Goal: Task Accomplishment & Management: Use online tool/utility

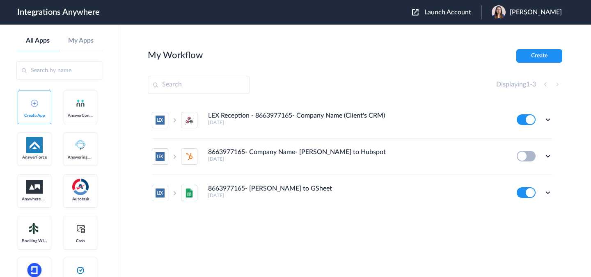
click at [447, 14] on span "Launch Account" at bounding box center [447, 12] width 47 height 7
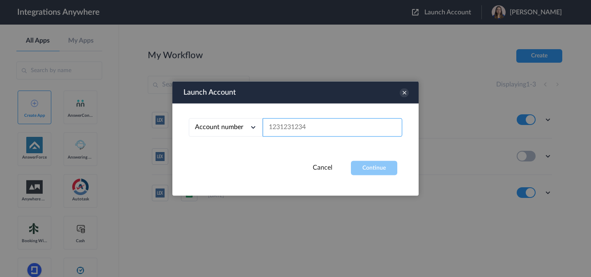
click at [352, 135] on input "text" at bounding box center [332, 128] width 139 height 18
paste input "3232385785"
type input "3232385785"
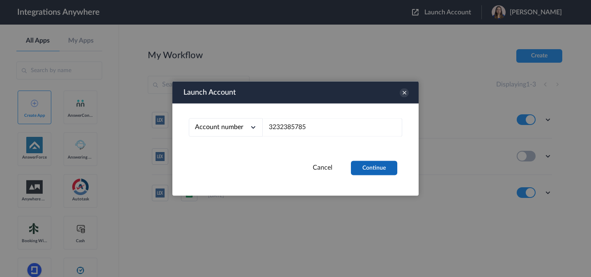
click at [382, 172] on button "Continue" at bounding box center [374, 168] width 46 height 14
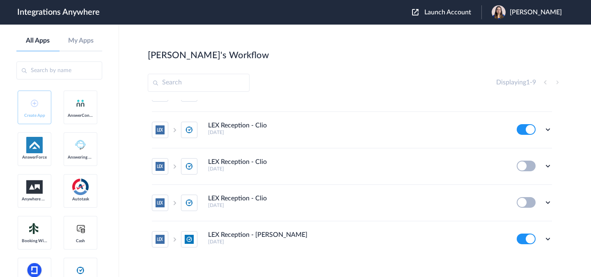
scroll to position [185, 0]
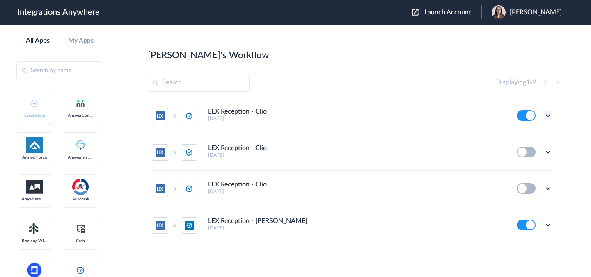
click at [544, 116] on icon at bounding box center [547, 116] width 8 height 8
click at [523, 135] on li "Edit" at bounding box center [524, 134] width 53 height 15
click at [543, 115] on icon at bounding box center [547, 116] width 8 height 8
click at [518, 150] on link "Task history" at bounding box center [524, 150] width 39 height 6
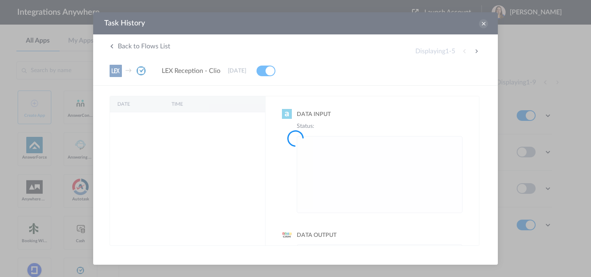
scroll to position [0, 0]
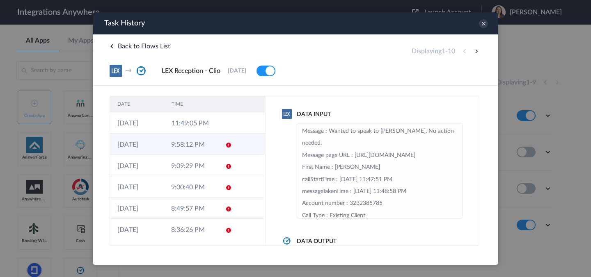
click at [193, 147] on td "9:58:12 PM" at bounding box center [191, 144] width 54 height 21
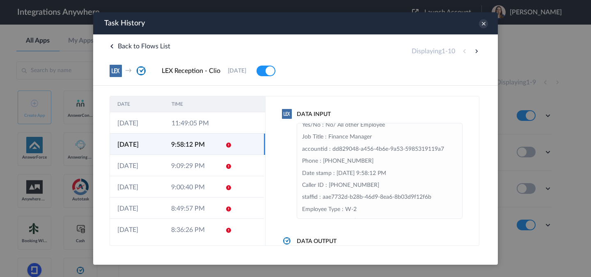
scroll to position [67, 0]
click at [182, 126] on td "11:49:05 PM" at bounding box center [191, 122] width 54 height 21
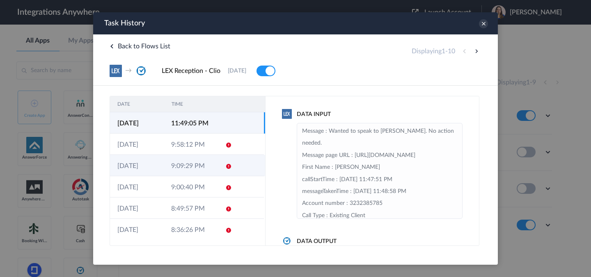
click at [174, 160] on td "9:09:29 PM" at bounding box center [191, 165] width 54 height 21
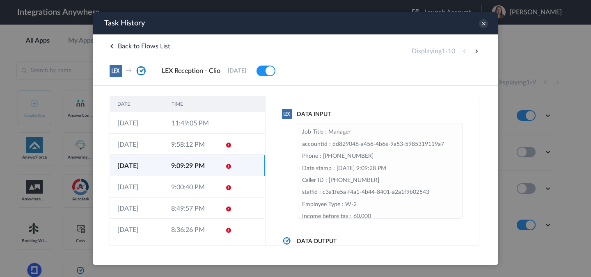
scroll to position [85, 0]
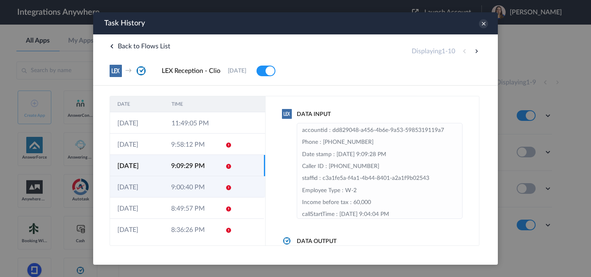
click at [218, 191] on td at bounding box center [226, 186] width 16 height 21
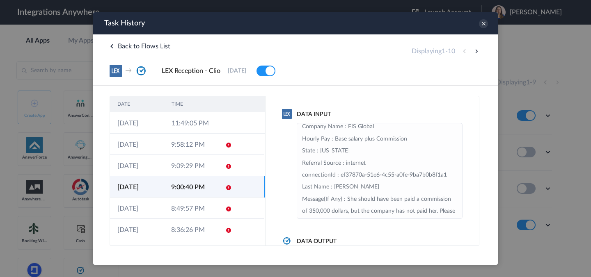
scroll to position [235, 0]
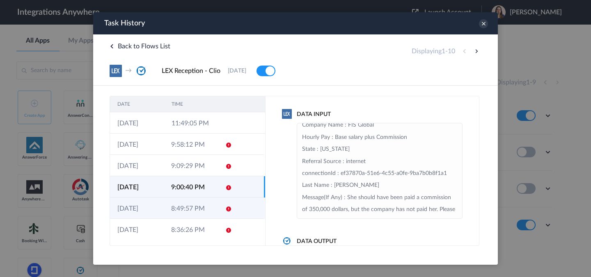
click at [190, 213] on td "8:49:57 PM" at bounding box center [191, 208] width 54 height 21
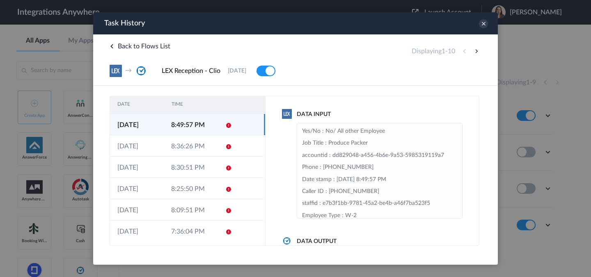
scroll to position [86, 0]
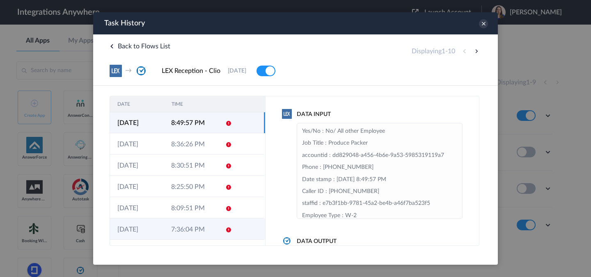
click at [172, 233] on td "7:36:04 PM" at bounding box center [191, 229] width 54 height 21
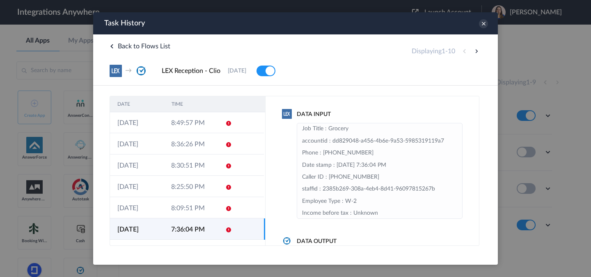
scroll to position [74, 0]
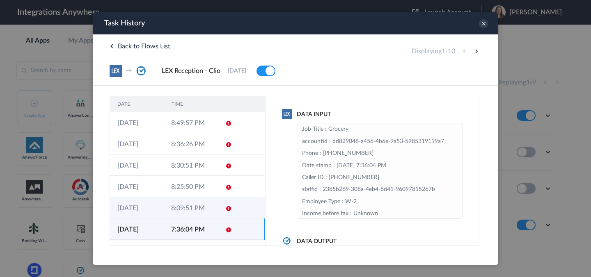
click at [189, 208] on td "8:09:51 PM" at bounding box center [191, 207] width 54 height 21
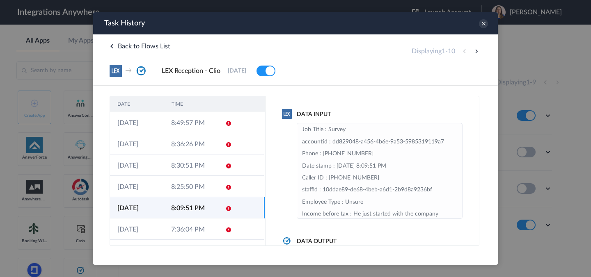
scroll to position [74, 0]
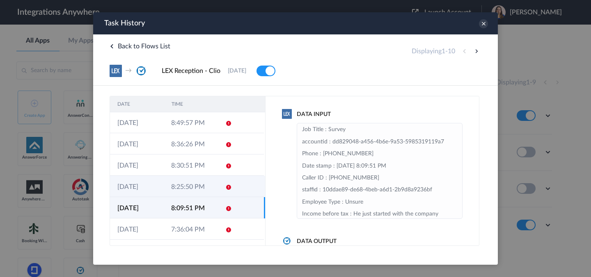
click at [191, 190] on td "8:25:50 PM" at bounding box center [191, 186] width 54 height 21
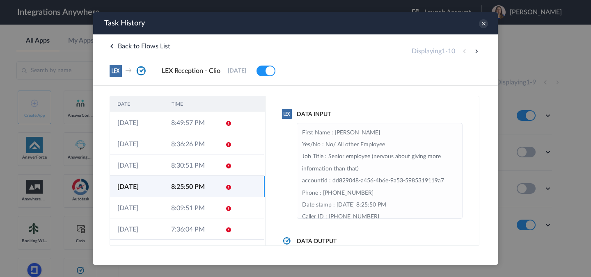
scroll to position [63, 0]
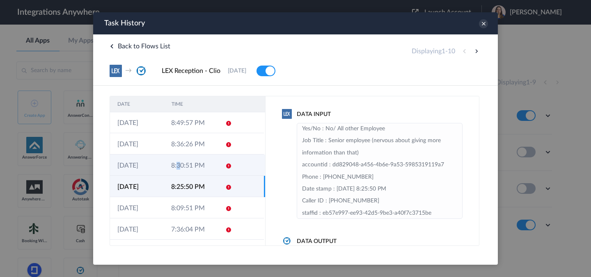
click at [176, 166] on td "8:30:51 PM" at bounding box center [191, 165] width 54 height 21
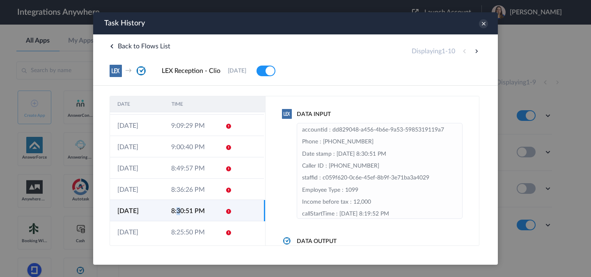
scroll to position [41, 0]
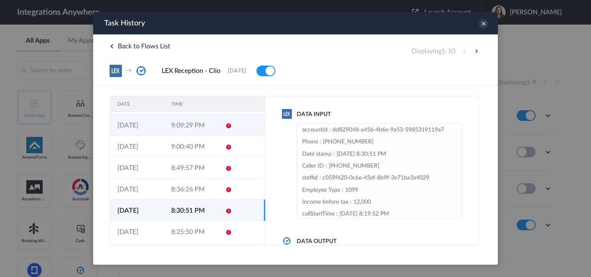
click at [186, 123] on td "9:09:29 PM" at bounding box center [191, 124] width 54 height 21
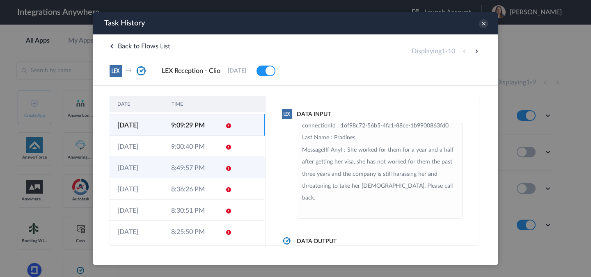
scroll to position [0, 0]
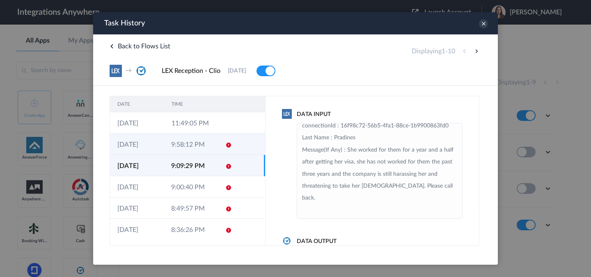
click at [199, 143] on td "9:58:12 PM" at bounding box center [191, 144] width 54 height 21
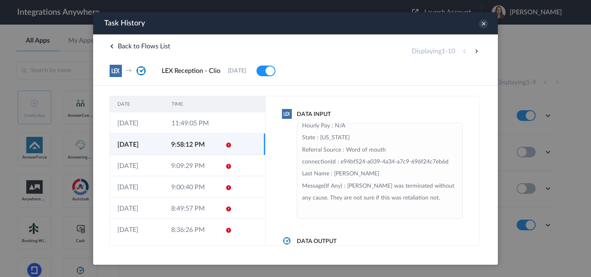
scroll to position [311, 0]
click at [182, 130] on td "11:49:05 PM" at bounding box center [191, 122] width 54 height 21
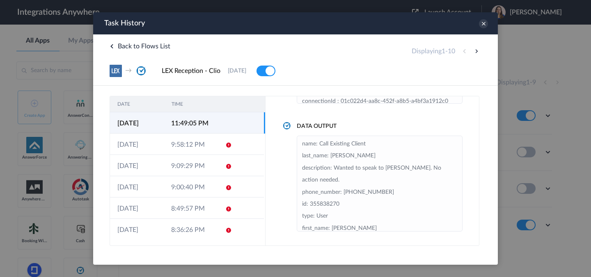
scroll to position [17, 0]
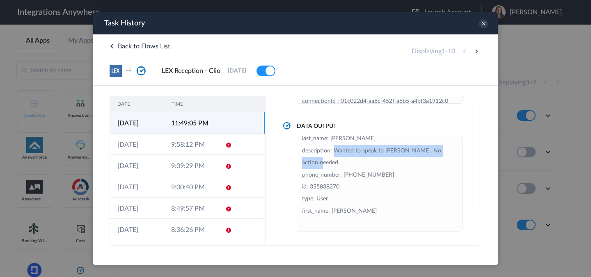
drag, startPoint x: 334, startPoint y: 151, endPoint x: 337, endPoint y: 163, distance: 11.9
click at [337, 163] on li "name: Call Existing Client last_name: [PERSON_NAME] description: Wanted to spea…" at bounding box center [379, 175] width 155 height 109
copy li "Wanted to speak to [PERSON_NAME]. No action needed."
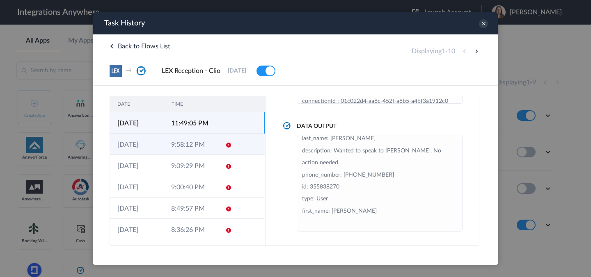
click at [194, 145] on td "9:58:12 PM" at bounding box center [191, 144] width 54 height 21
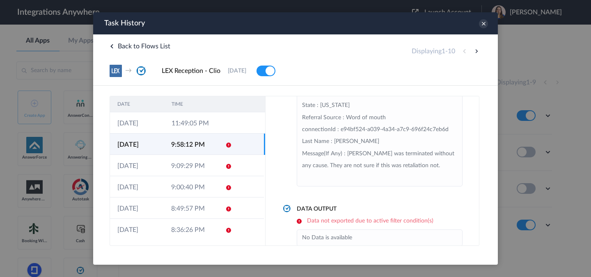
scroll to position [47, 0]
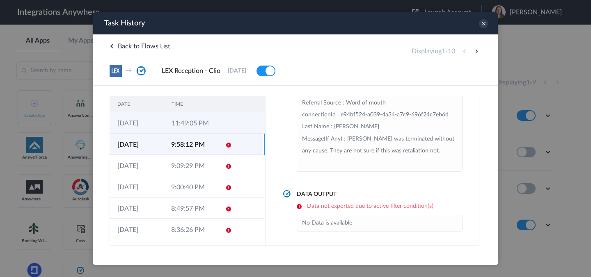
click at [226, 134] on td at bounding box center [226, 144] width 16 height 21
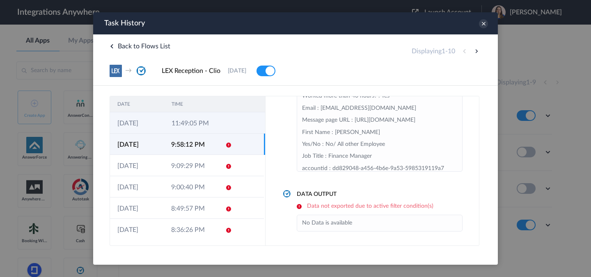
click at [234, 126] on td at bounding box center [249, 122] width 31 height 21
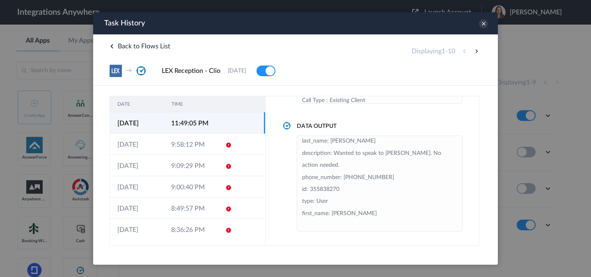
scroll to position [17, 0]
click at [484, 25] on icon at bounding box center [483, 23] width 9 height 9
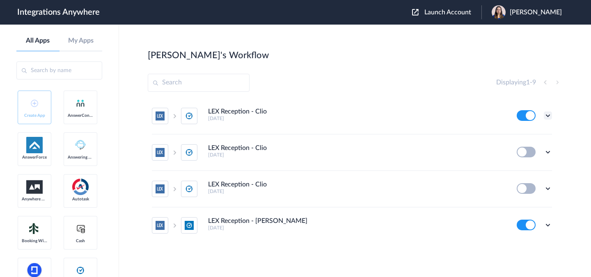
click at [544, 117] on icon at bounding box center [547, 116] width 8 height 8
click at [521, 136] on li "Edit" at bounding box center [524, 134] width 53 height 15
click at [544, 114] on icon at bounding box center [547, 116] width 8 height 8
click at [525, 148] on link "Task history" at bounding box center [524, 150] width 39 height 6
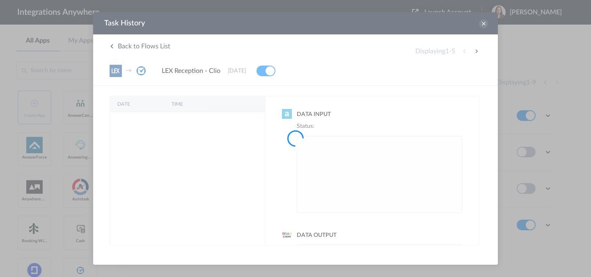
scroll to position [0, 0]
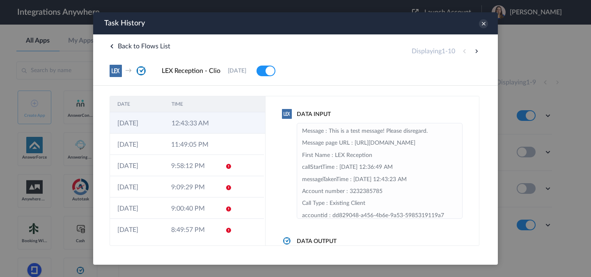
click at [219, 126] on td at bounding box center [227, 122] width 16 height 21
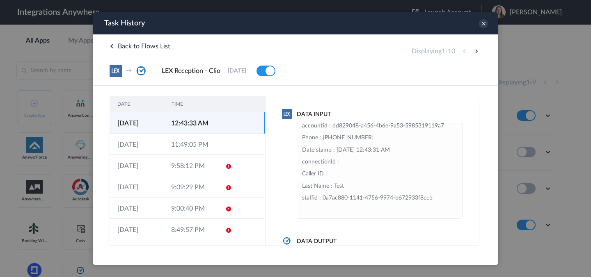
scroll to position [115, 0]
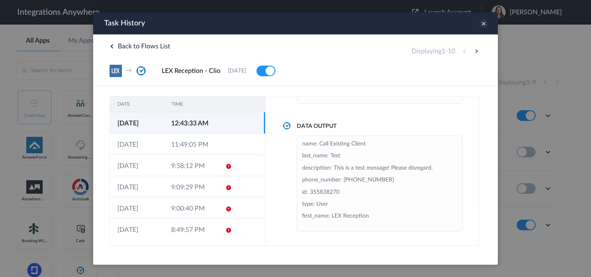
click at [483, 24] on icon at bounding box center [483, 23] width 9 height 9
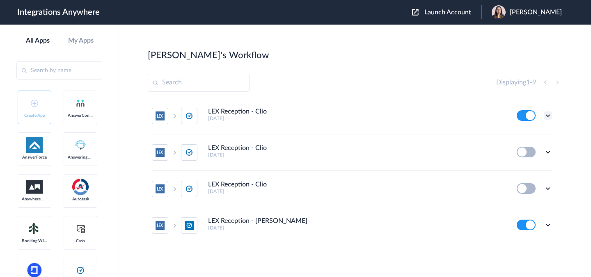
click at [544, 117] on icon at bounding box center [547, 116] width 8 height 8
click at [523, 147] on link "Task history" at bounding box center [524, 150] width 39 height 6
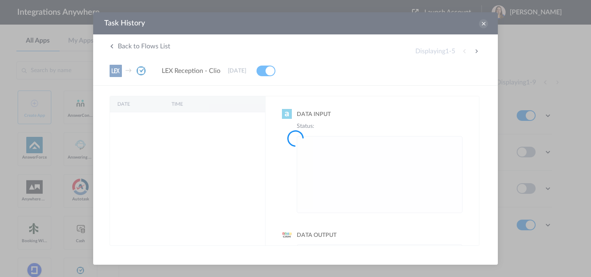
scroll to position [0, 0]
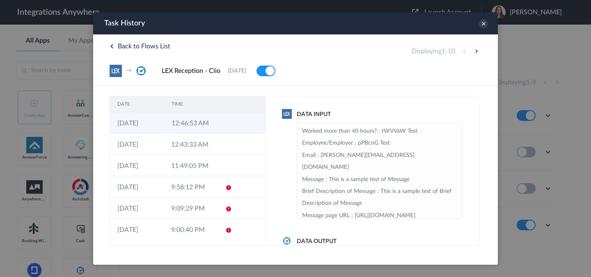
click at [183, 124] on td "12:46:53 AM" at bounding box center [191, 122] width 54 height 21
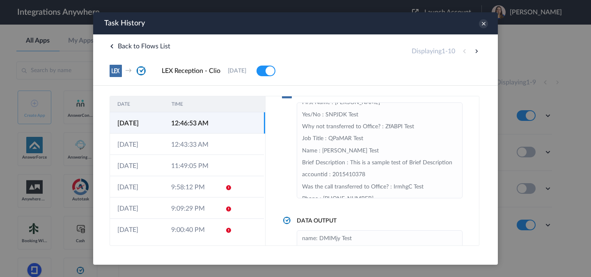
scroll to position [37, 0]
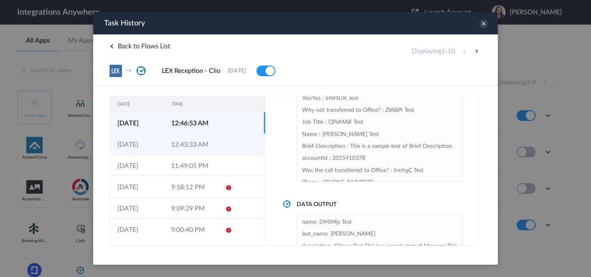
click at [209, 143] on td "12:43:33 AM" at bounding box center [191, 144] width 54 height 21
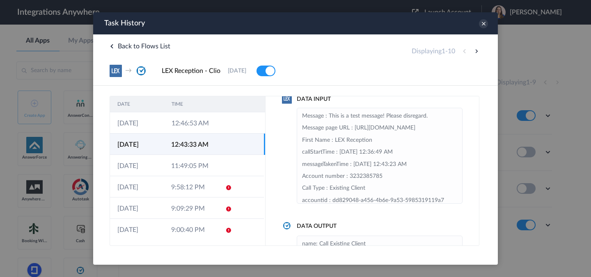
scroll to position [0, 0]
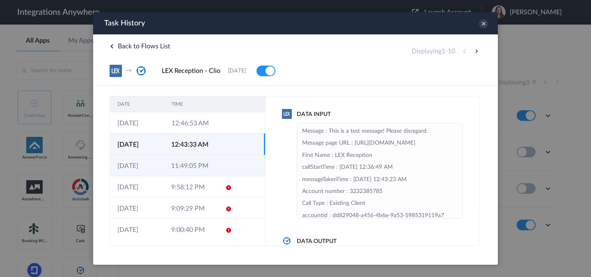
click at [199, 155] on td "11:49:05 PM" at bounding box center [191, 165] width 54 height 21
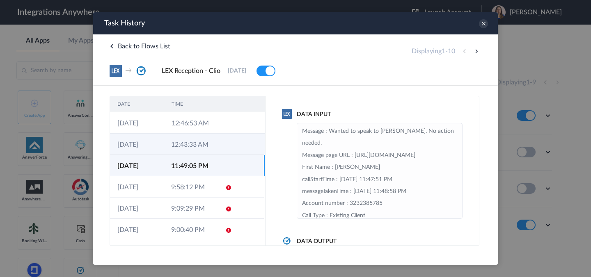
click at [194, 137] on td "12:43:33 AM" at bounding box center [191, 144] width 54 height 21
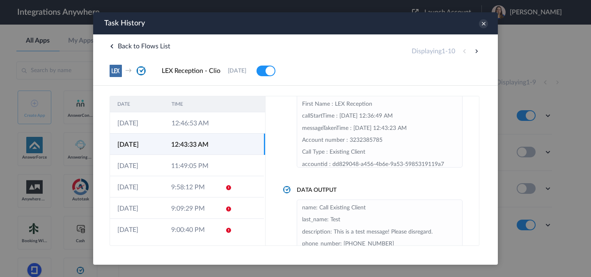
scroll to position [56, 0]
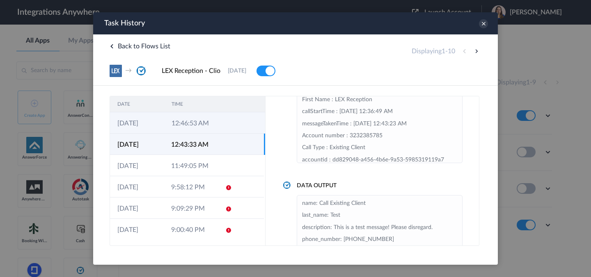
click at [219, 125] on td at bounding box center [227, 122] width 16 height 21
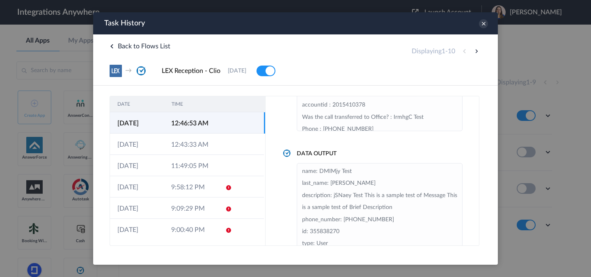
scroll to position [115, 0]
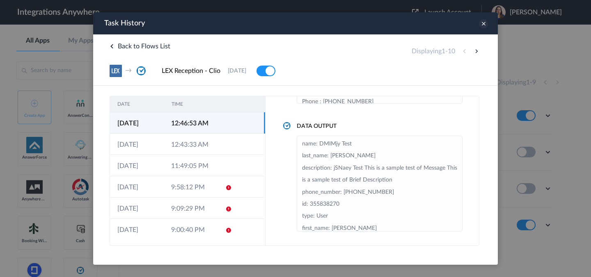
click at [483, 20] on icon at bounding box center [483, 23] width 9 height 9
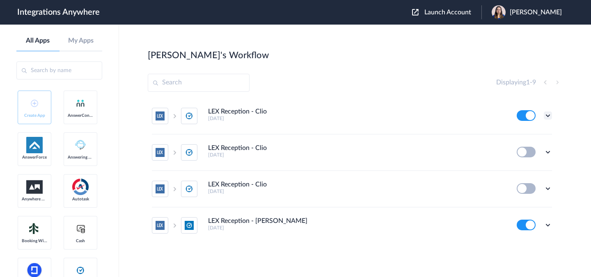
click at [544, 116] on icon at bounding box center [547, 116] width 8 height 8
click at [521, 130] on li "Edit" at bounding box center [524, 134] width 53 height 15
click at [543, 114] on icon at bounding box center [547, 116] width 8 height 8
click at [525, 151] on link "Task history" at bounding box center [524, 150] width 39 height 6
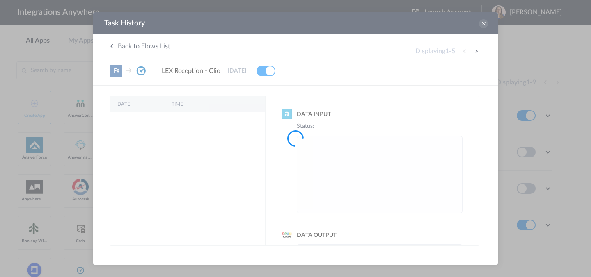
scroll to position [0, 0]
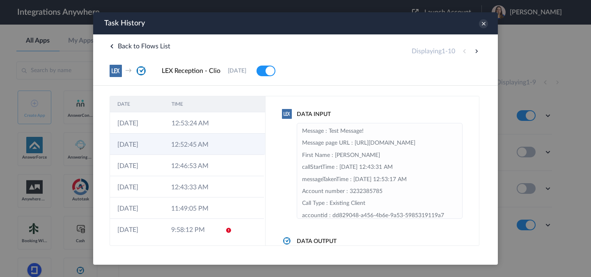
click at [206, 139] on td "12:52:45 AM" at bounding box center [191, 144] width 54 height 21
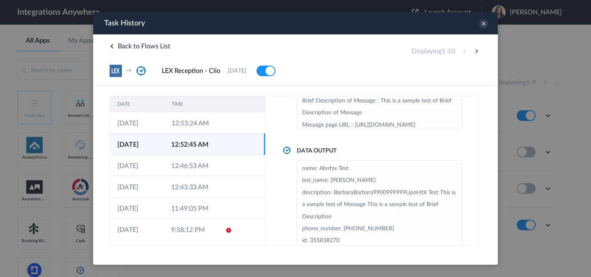
scroll to position [93, 0]
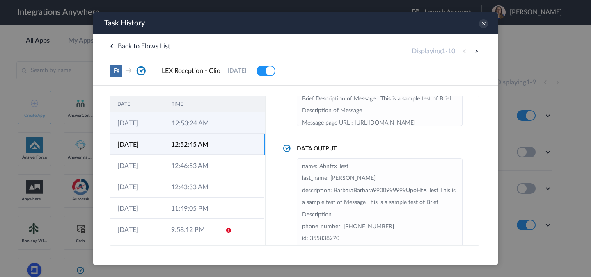
click at [219, 129] on td at bounding box center [227, 122] width 16 height 21
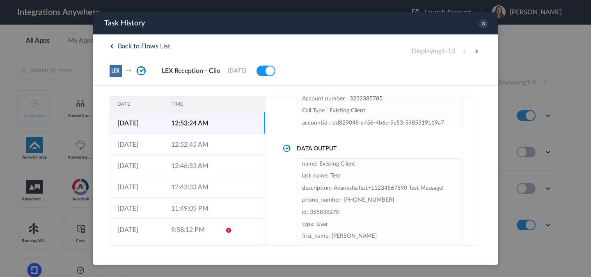
scroll to position [0, 0]
click at [483, 24] on icon at bounding box center [483, 23] width 9 height 9
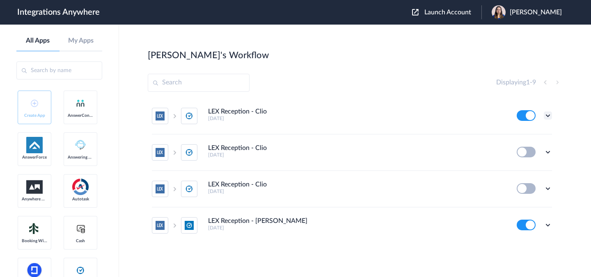
click at [543, 116] on icon at bounding box center [547, 116] width 8 height 8
click at [522, 152] on link "Task history" at bounding box center [524, 150] width 39 height 6
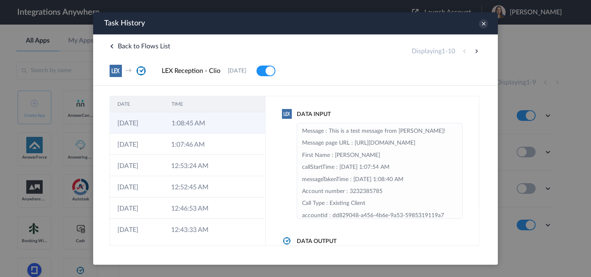
click at [226, 129] on td at bounding box center [227, 122] width 16 height 21
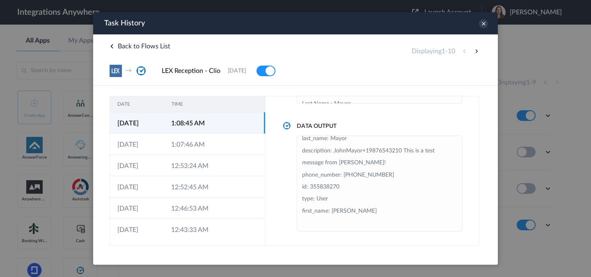
scroll to position [0, 0]
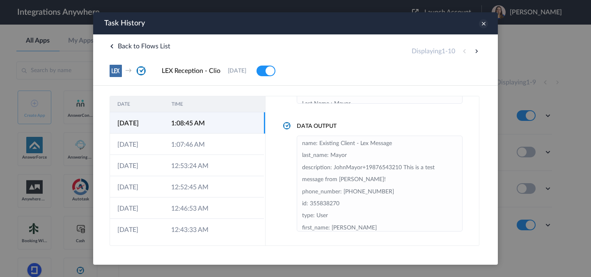
click at [482, 24] on icon at bounding box center [483, 23] width 9 height 9
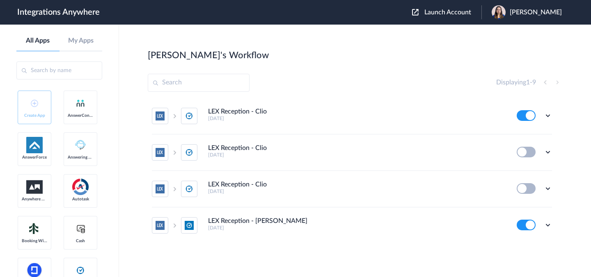
click at [531, 14] on span "[PERSON_NAME]" at bounding box center [535, 13] width 52 height 8
click at [508, 35] on link "My Account" at bounding box center [502, 33] width 31 height 6
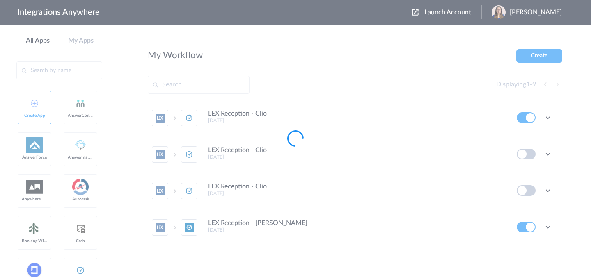
scroll to position [0, 0]
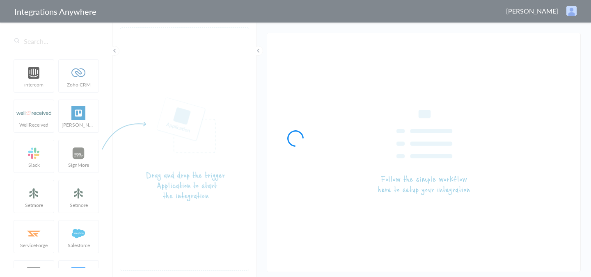
type input "LEX Reception - Clio"
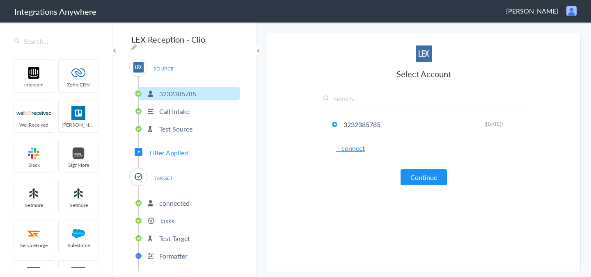
click at [185, 202] on p "connected" at bounding box center [174, 203] width 30 height 9
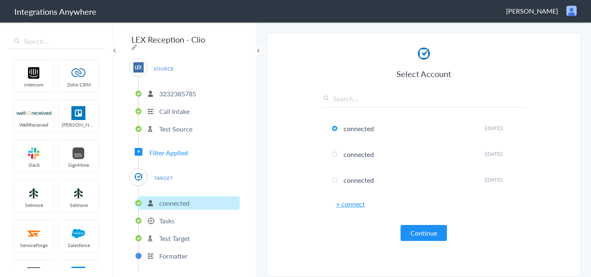
click at [175, 215] on li "Tasks" at bounding box center [189, 221] width 101 height 14
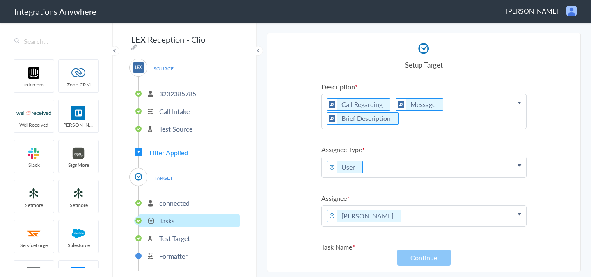
click at [170, 149] on span "Filter Applied" at bounding box center [168, 152] width 39 height 9
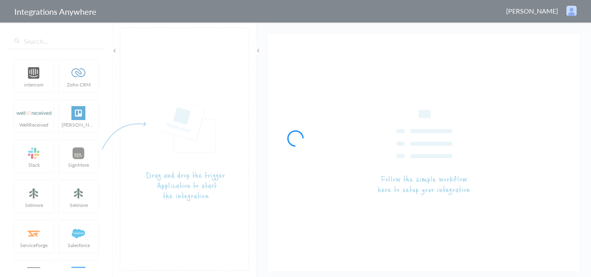
type input "LEX Reception - Clio"
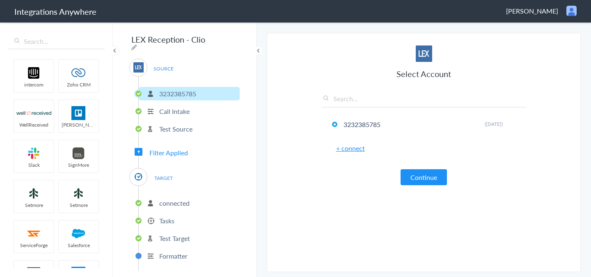
click at [164, 201] on p "connected" at bounding box center [174, 203] width 30 height 9
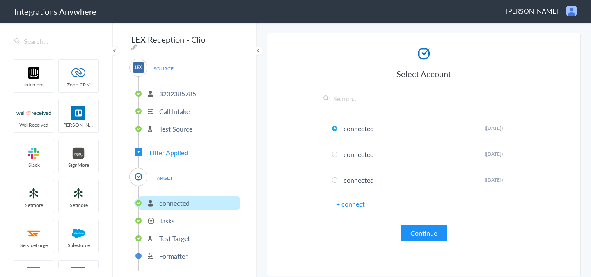
click at [177, 216] on li "Tasks" at bounding box center [189, 221] width 101 height 14
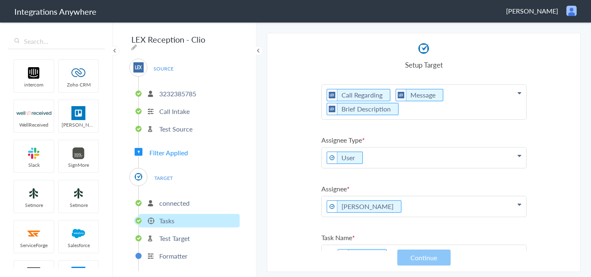
scroll to position [22, 0]
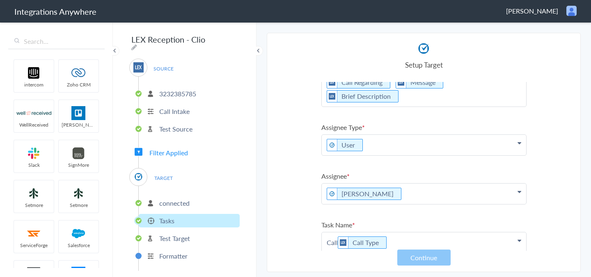
click at [338, 107] on p "Call Call Type" at bounding box center [424, 89] width 204 height 34
click at [337, 233] on p "Call Call Type" at bounding box center [424, 243] width 204 height 21
click at [570, 174] on section "Select Account 3232385785 Rename Delete (3 days ago) + connect Continue Setup S…" at bounding box center [424, 153] width 314 height 240
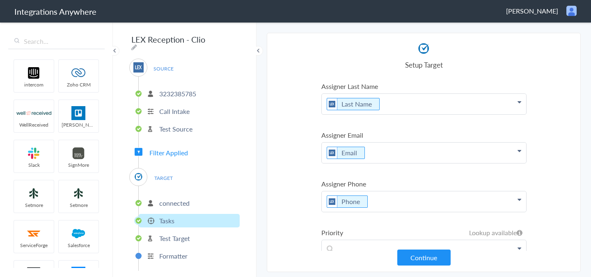
scroll to position [264, 0]
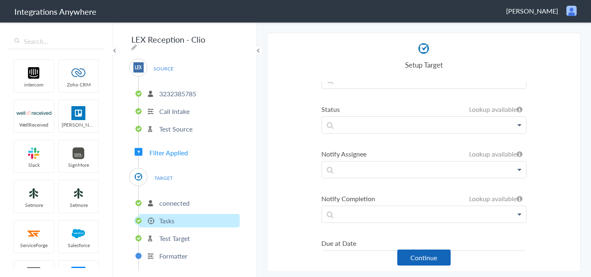
click at [429, 258] on button "Continue" at bounding box center [423, 258] width 53 height 16
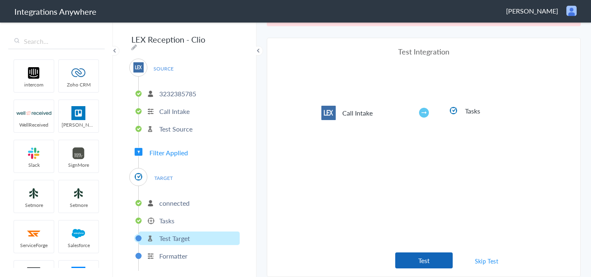
click at [406, 267] on button "Test" at bounding box center [423, 261] width 57 height 16
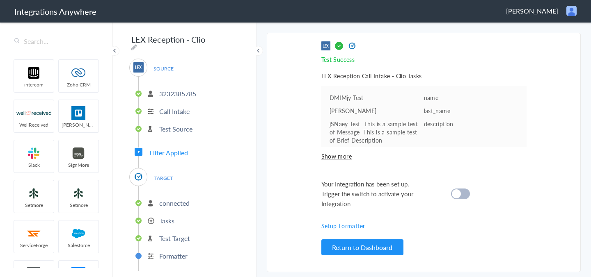
click at [461, 194] on div at bounding box center [460, 194] width 19 height 11
click at [169, 199] on p "connected" at bounding box center [174, 203] width 30 height 9
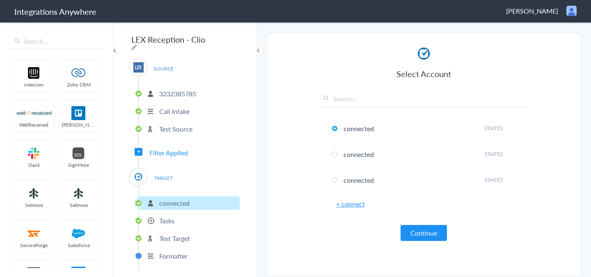
click at [168, 216] on p "Tasks" at bounding box center [166, 220] width 15 height 9
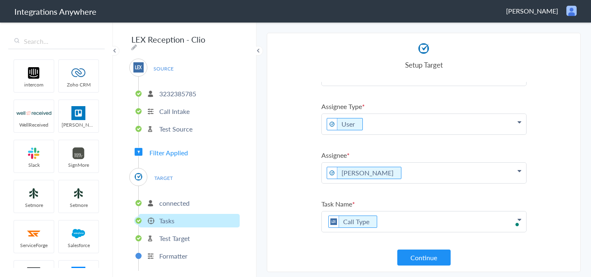
scroll to position [0, 0]
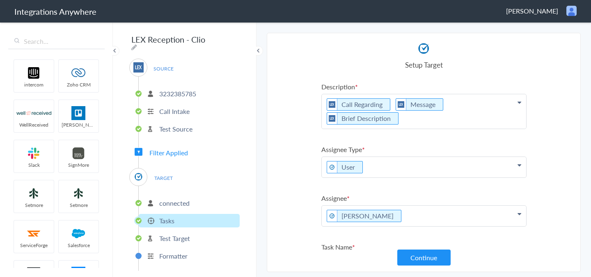
click at [178, 126] on p "Test Source" at bounding box center [175, 128] width 33 height 9
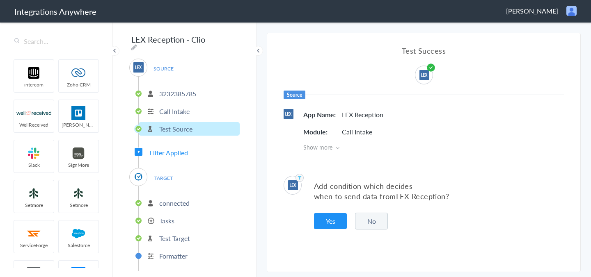
click at [176, 150] on span "Filter Applied" at bounding box center [168, 152] width 39 height 9
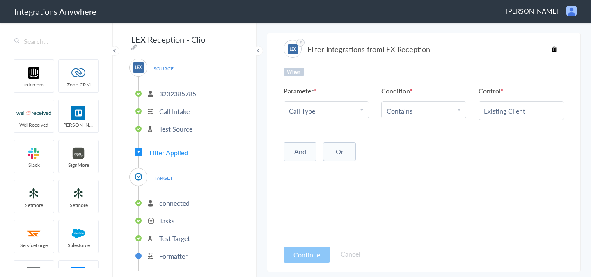
click at [155, 173] on span "TARGET" at bounding box center [163, 178] width 31 height 11
click at [137, 175] on img at bounding box center [138, 177] width 10 height 10
click at [161, 200] on p "connected" at bounding box center [174, 203] width 30 height 9
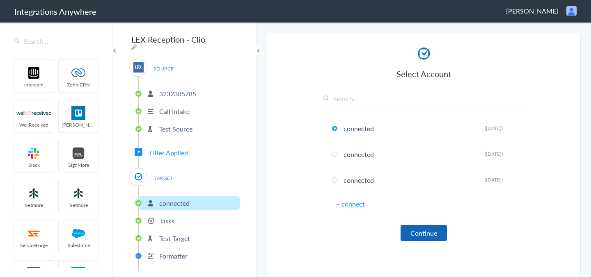
click at [421, 235] on button "Continue" at bounding box center [423, 233] width 46 height 16
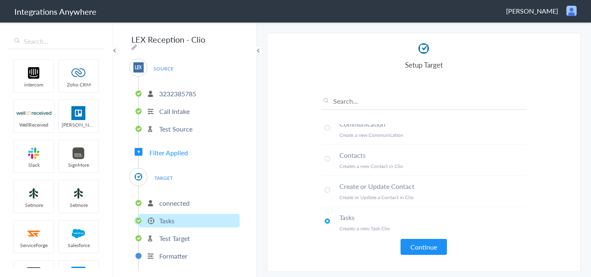
scroll to position [11, 0]
click at [416, 243] on button "Continue" at bounding box center [423, 247] width 46 height 16
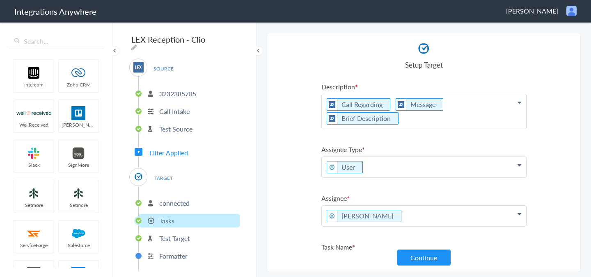
click at [325, 106] on p "Call Regarding Message Brief Description" at bounding box center [424, 111] width 204 height 34
click at [367, 153] on link "First Name" at bounding box center [424, 162] width 204 height 18
click at [380, 105] on p "First Name Call Regarding Message Brief Description" at bounding box center [424, 111] width 204 height 34
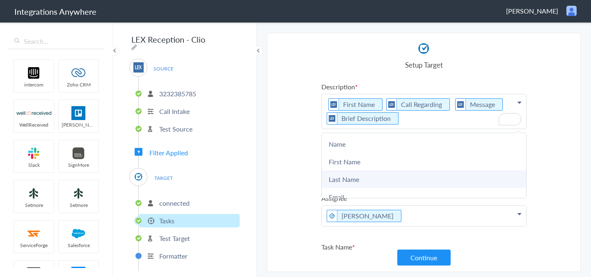
click at [354, 176] on link "Last Name" at bounding box center [424, 180] width 204 height 18
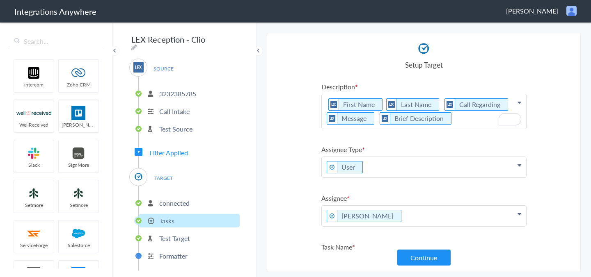
click at [435, 104] on p "First Name Last Name Call Regarding Message Brief Description" at bounding box center [424, 111] width 204 height 34
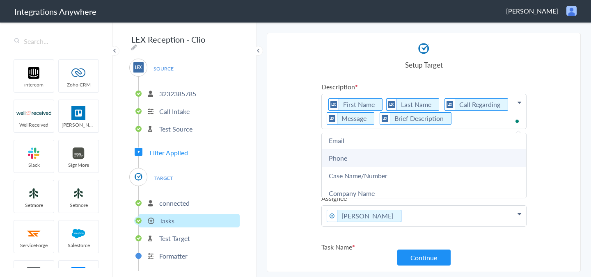
scroll to position [57, 0]
click at [381, 160] on link "Phone" at bounding box center [424, 157] width 204 height 18
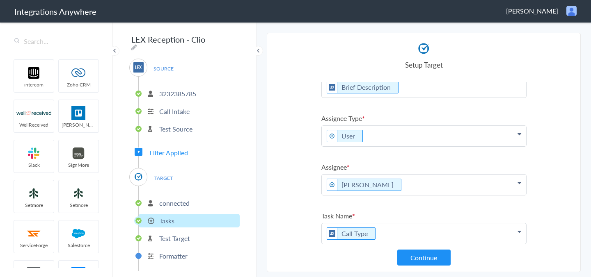
scroll to position [0, 0]
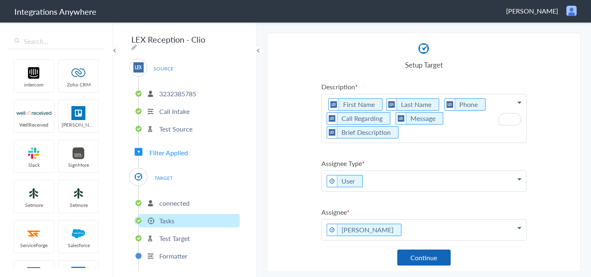
click at [421, 254] on button "Continue" at bounding box center [423, 258] width 53 height 16
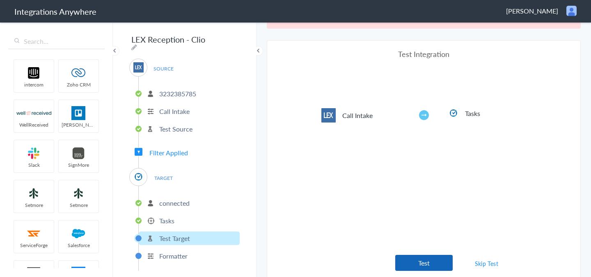
scroll to position [30, 0]
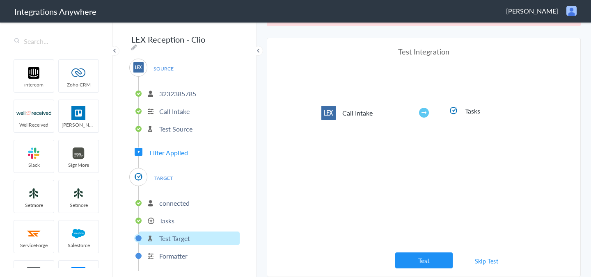
click at [434, 256] on button "Test" at bounding box center [423, 261] width 57 height 16
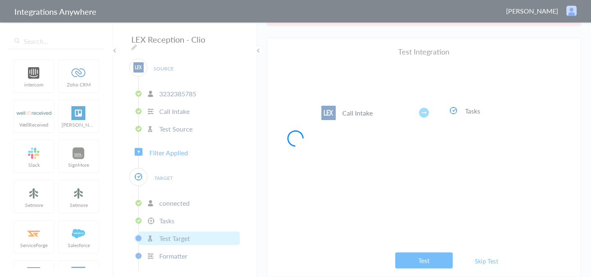
scroll to position [0, 0]
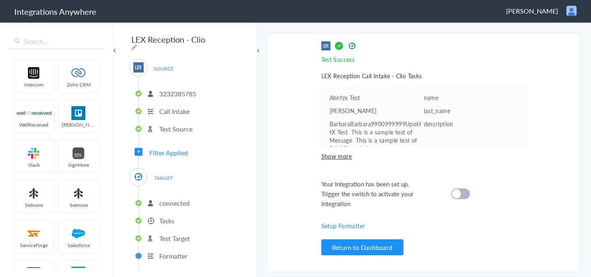
click at [464, 192] on div at bounding box center [460, 194] width 19 height 11
click at [179, 199] on p "connected" at bounding box center [174, 203] width 30 height 9
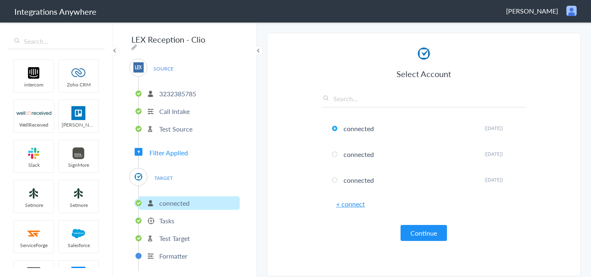
click at [183, 214] on li "Tasks" at bounding box center [189, 221] width 101 height 14
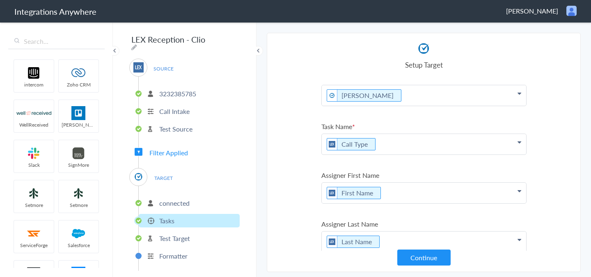
scroll to position [134, 0]
paste p "To enrich screen reader interactions, please activate Accessibility in Grammarl…"
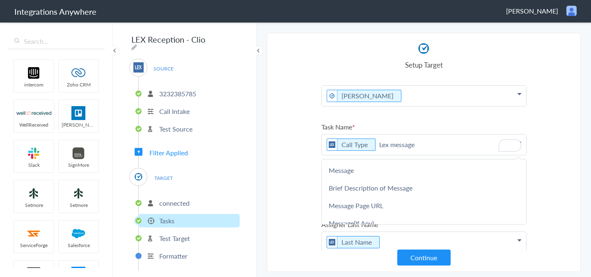
click at [554, 139] on section "Select Account 3232385785 Rename Delete (3 days ago) + connect Continue Setup S…" at bounding box center [424, 153] width 314 height 240
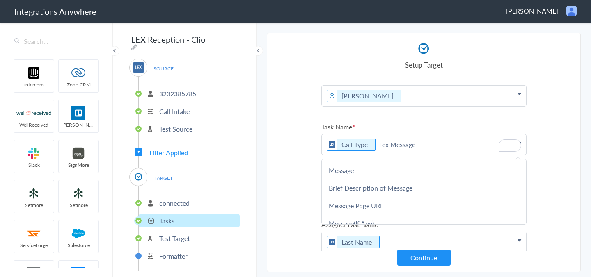
click at [378, 135] on p "Call Type Lex Message" at bounding box center [424, 145] width 204 height 21
click at [553, 113] on section "Select Account 3232385785 Rename Delete (3 days ago) + connect Continue Setup S…" at bounding box center [424, 153] width 314 height 240
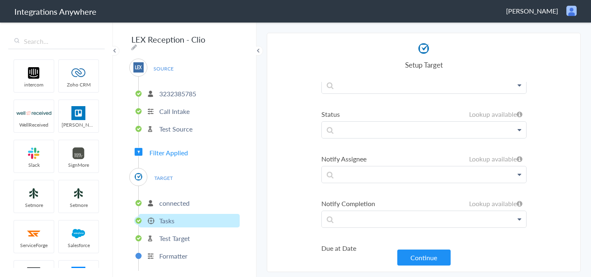
scroll to position [452, 0]
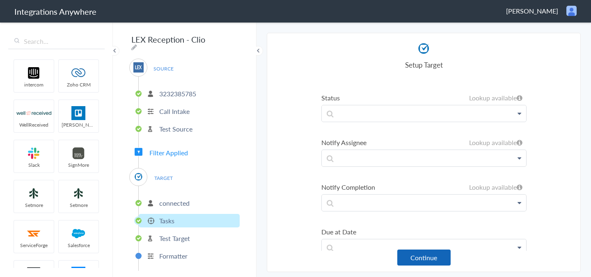
click at [424, 256] on button "Continue" at bounding box center [423, 258] width 53 height 16
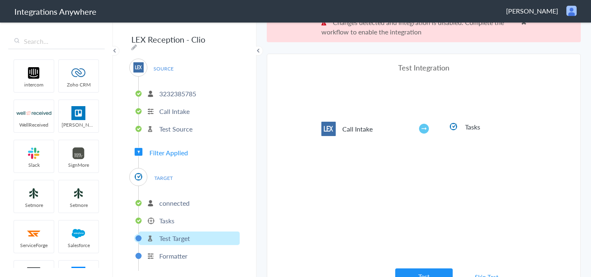
scroll to position [30, 0]
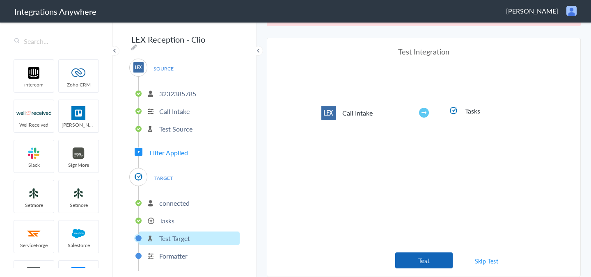
click at [413, 266] on button "Test" at bounding box center [423, 261] width 57 height 16
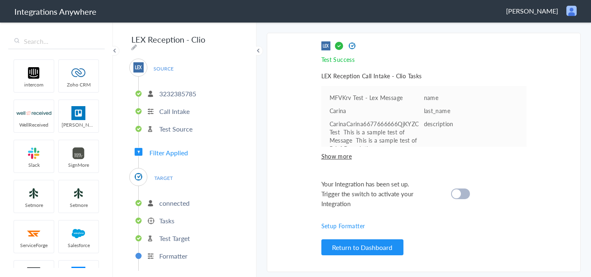
scroll to position [0, 0]
click at [457, 194] on cite at bounding box center [456, 194] width 9 height 9
click at [173, 201] on p "connected" at bounding box center [174, 203] width 30 height 9
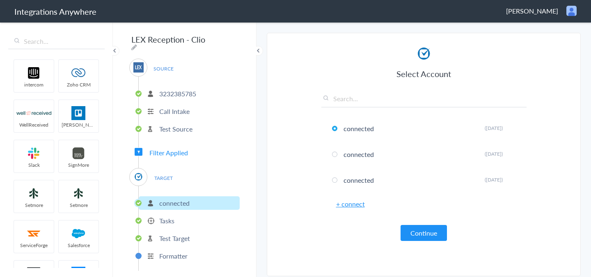
click at [168, 216] on p "Tasks" at bounding box center [166, 220] width 15 height 9
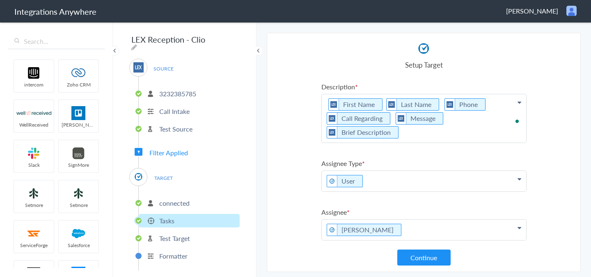
click at [380, 103] on p "First Name Last Name Phone Call Regarding Message Brief Description" at bounding box center [424, 118] width 204 height 48
click at [548, 135] on section "Select Account 3232385785 Rename Delete (3 days ago) + connect Continue Setup S…" at bounding box center [424, 153] width 314 height 240
click at [427, 256] on button "Continue" at bounding box center [423, 258] width 53 height 16
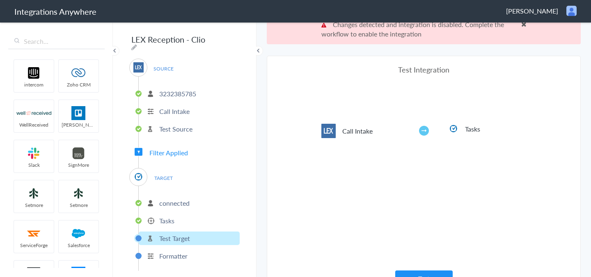
scroll to position [30, 0]
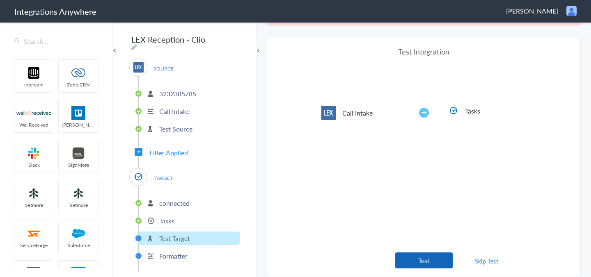
click at [416, 260] on button "Test" at bounding box center [423, 261] width 57 height 16
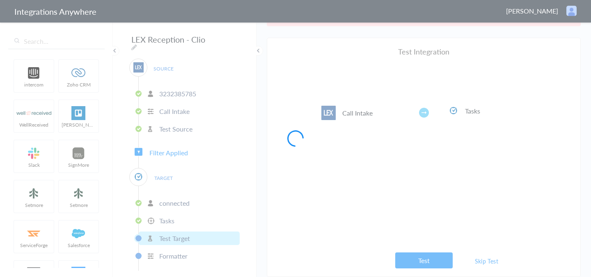
scroll to position [0, 0]
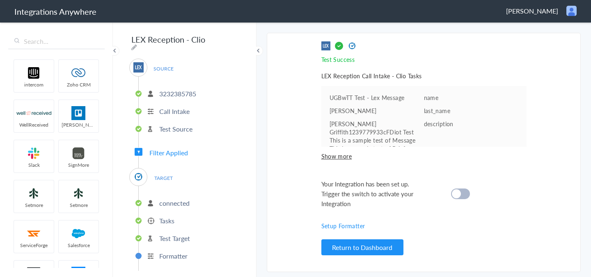
click at [464, 194] on div at bounding box center [460, 194] width 19 height 11
click at [173, 220] on p "Tasks" at bounding box center [166, 220] width 15 height 9
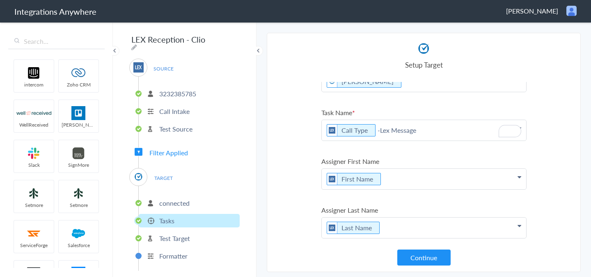
scroll to position [132, 0]
